Goal: Task Accomplishment & Management: Manage account settings

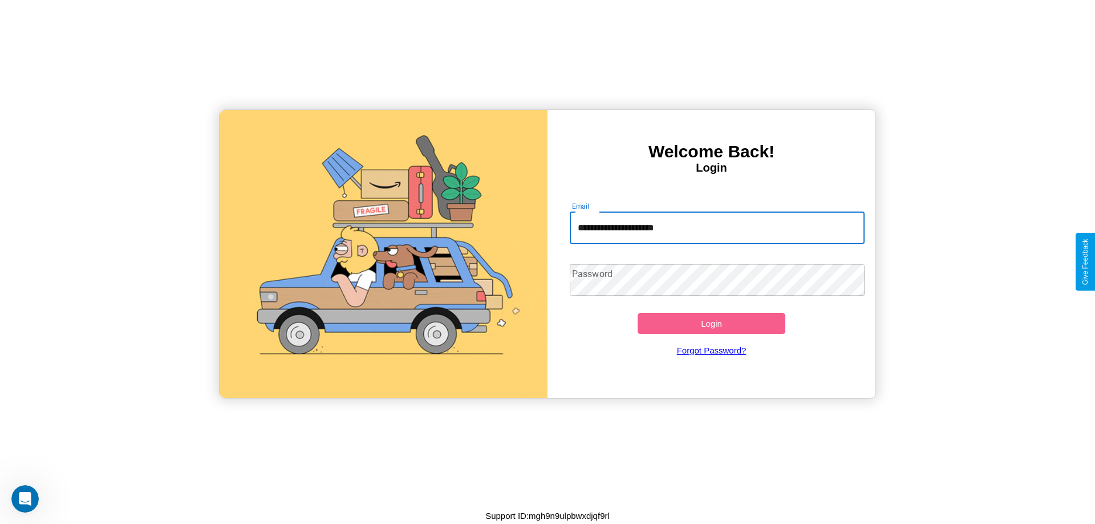
type input "**********"
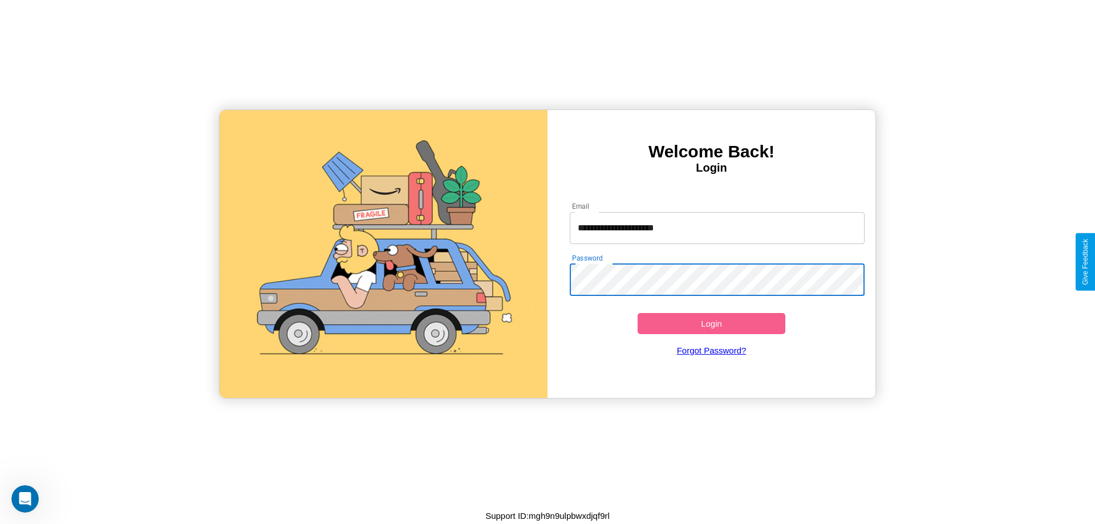
click at [711, 323] on button "Login" at bounding box center [712, 323] width 148 height 21
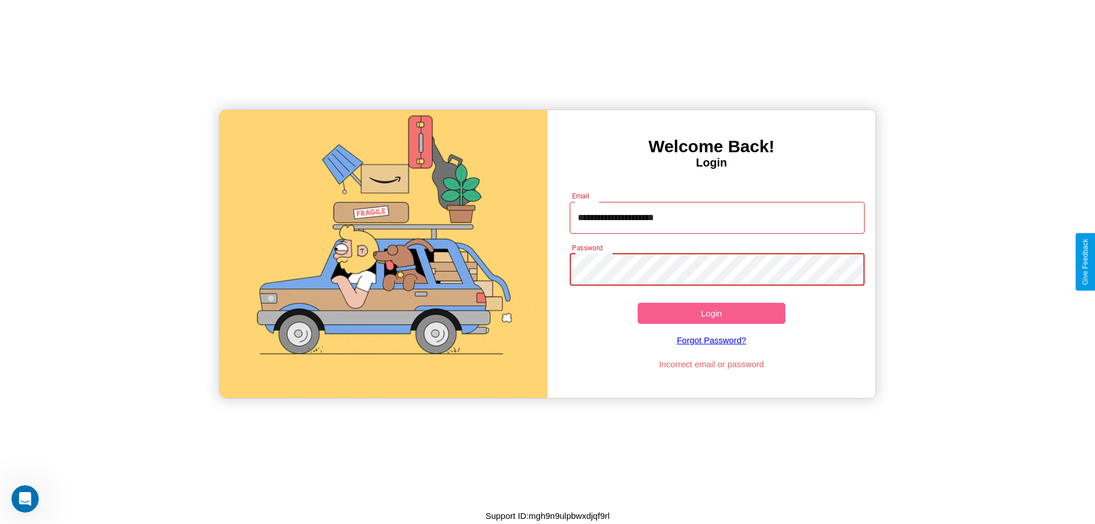
click at [711, 313] on button "Login" at bounding box center [712, 313] width 148 height 21
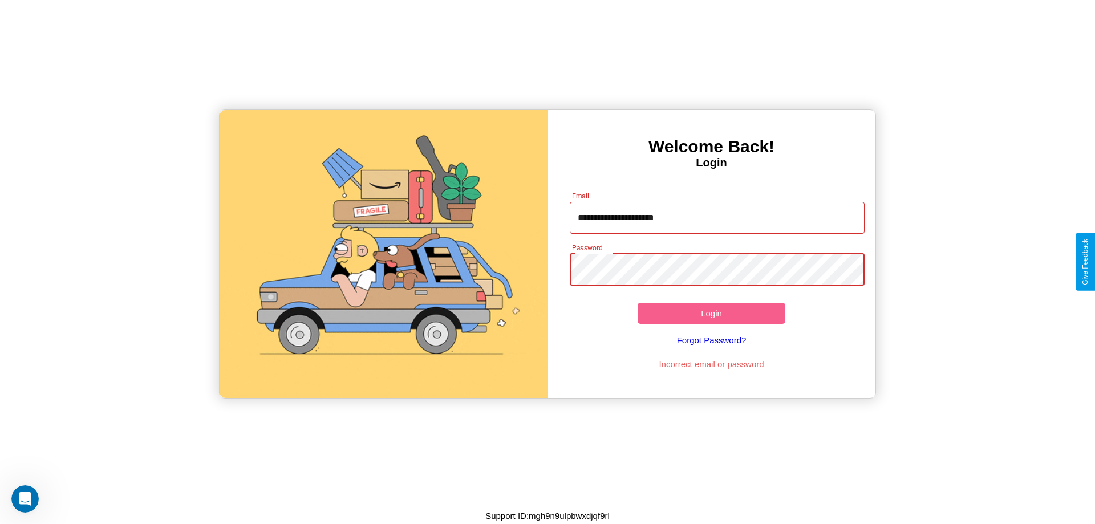
click at [711, 313] on button "Login" at bounding box center [712, 313] width 148 height 21
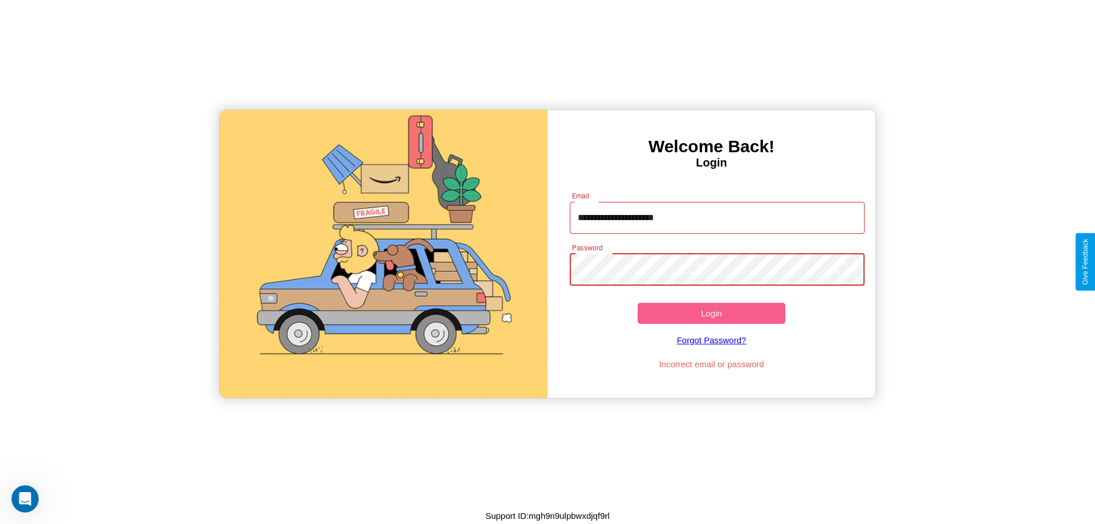
click at [711, 313] on button "Login" at bounding box center [712, 313] width 148 height 21
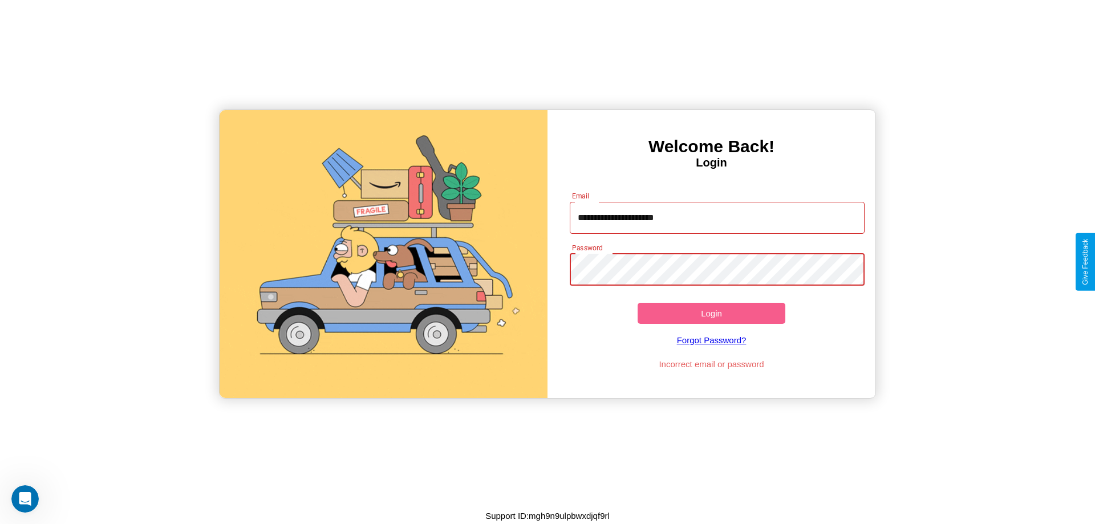
click at [711, 313] on button "Login" at bounding box center [712, 313] width 148 height 21
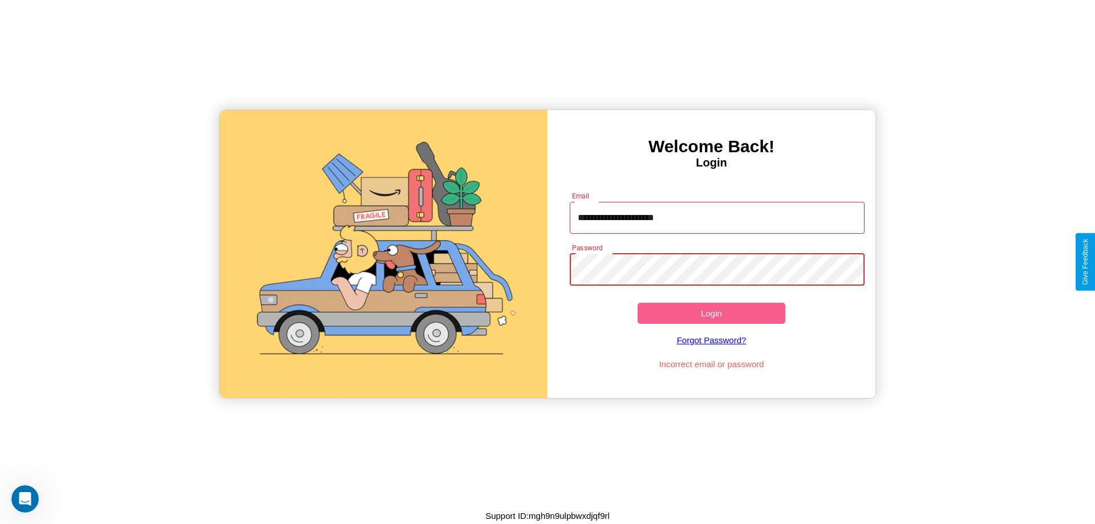
click at [711, 313] on button "Login" at bounding box center [712, 313] width 148 height 21
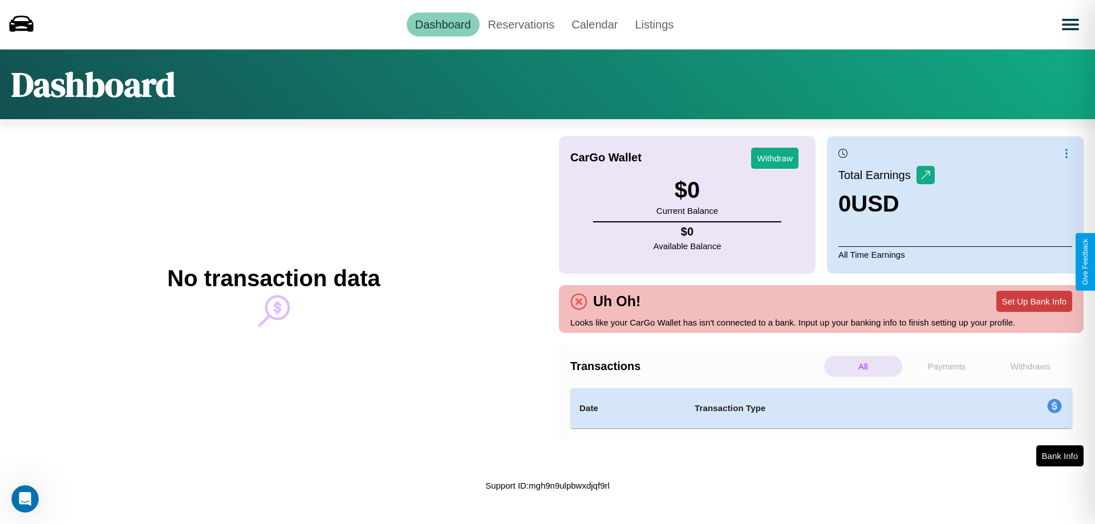
click at [1034, 301] on button "Set Up Bank Info" at bounding box center [1034, 301] width 76 height 21
